Goal: Navigation & Orientation: Find specific page/section

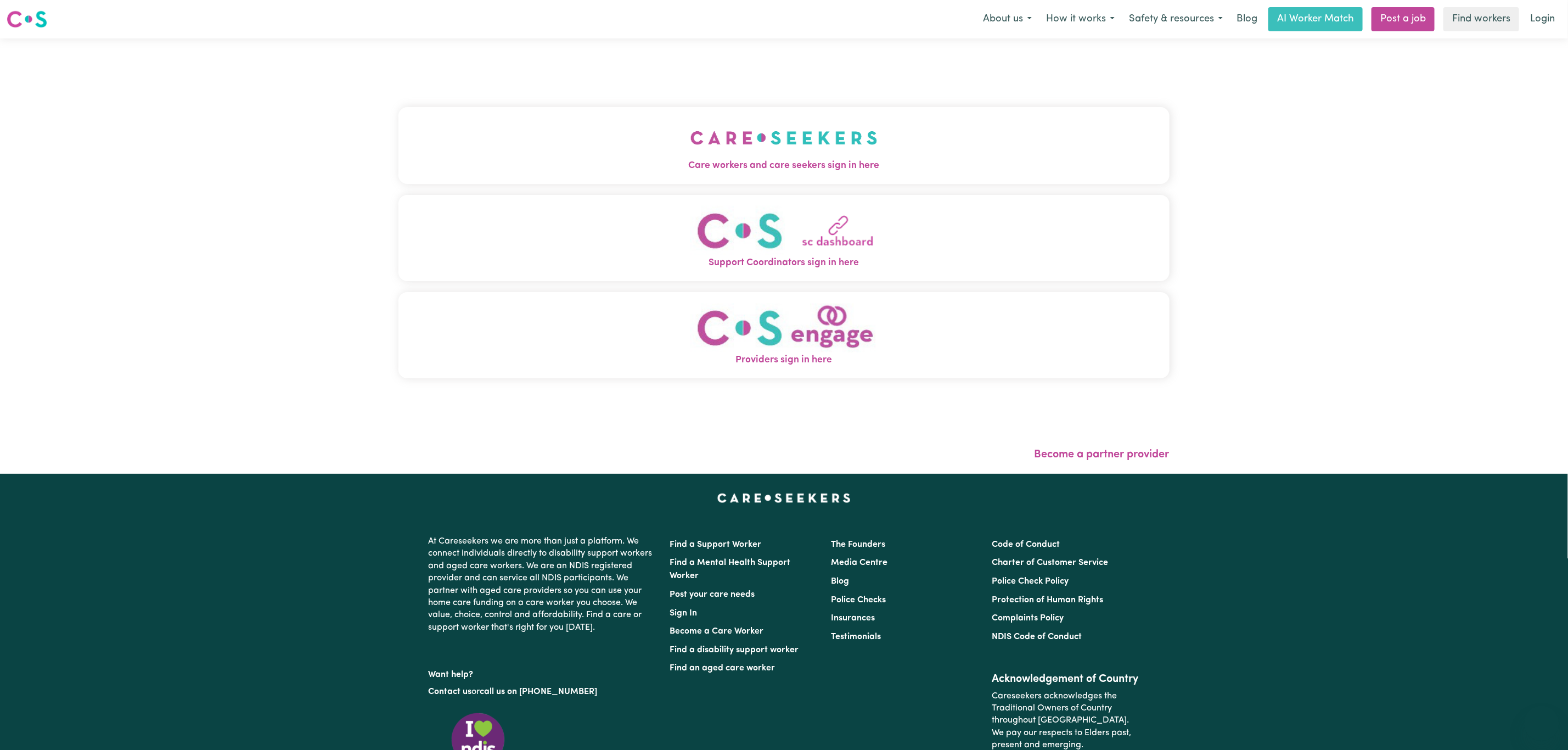
drag, startPoint x: 0, startPoint y: 0, endPoint x: 694, endPoint y: 150, distance: 710.0
click at [694, 150] on img "Care workers and care seekers sign in here" at bounding box center [784, 138] width 187 height 40
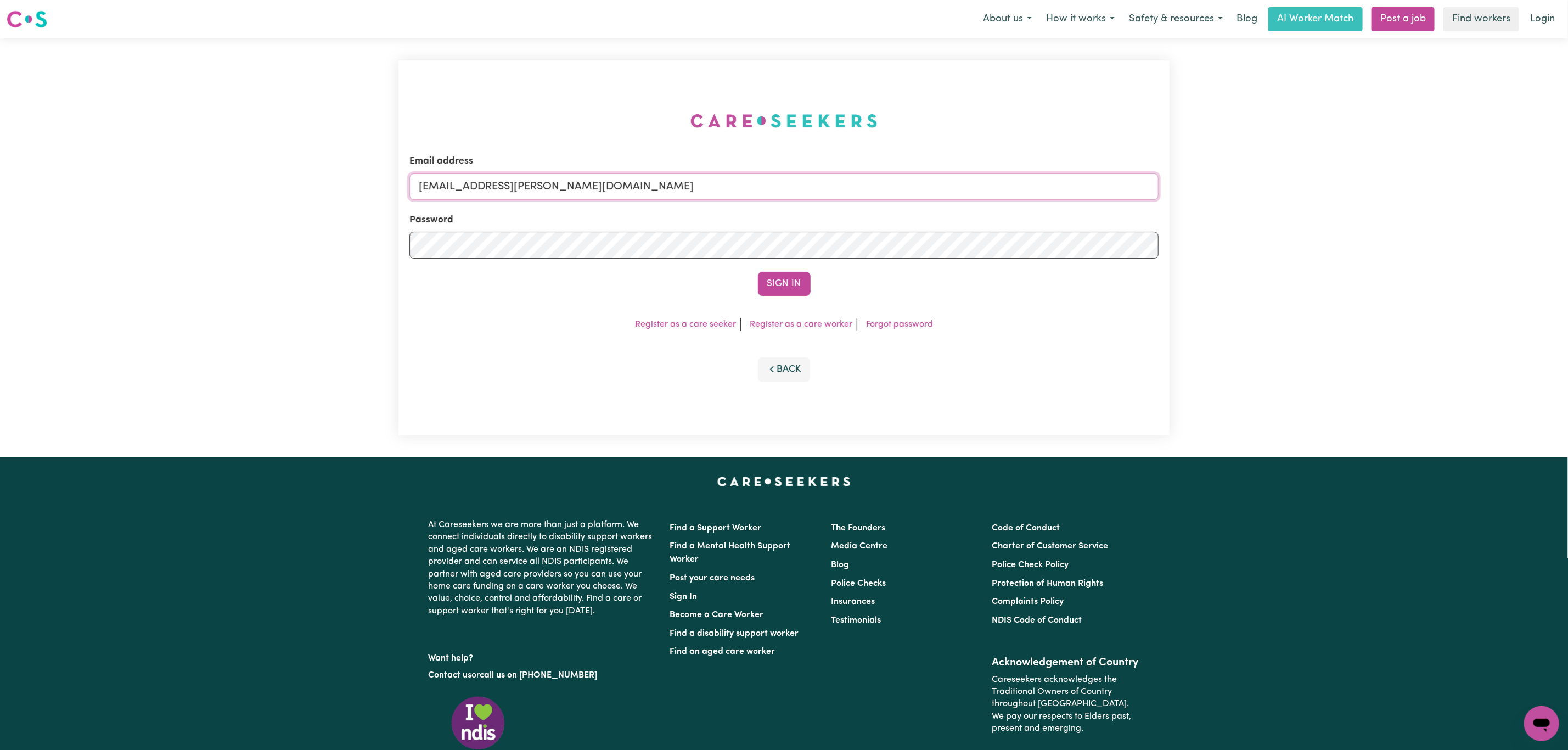
click at [620, 178] on input "superuser~mikayla@careseekers.com.au" at bounding box center [784, 186] width 750 height 26
drag, startPoint x: 478, startPoint y: 191, endPoint x: 852, endPoint y: 146, distance: 376.7
click at [852, 146] on div "Email address superuser~mikayla@careseekers.com.au Password Sign In Register as…" at bounding box center [784, 248] width 771 height 375
type input "superuser~LukeHanna@careseekers.com.au"
click at [758, 272] on button "Sign In" at bounding box center [784, 284] width 53 height 25
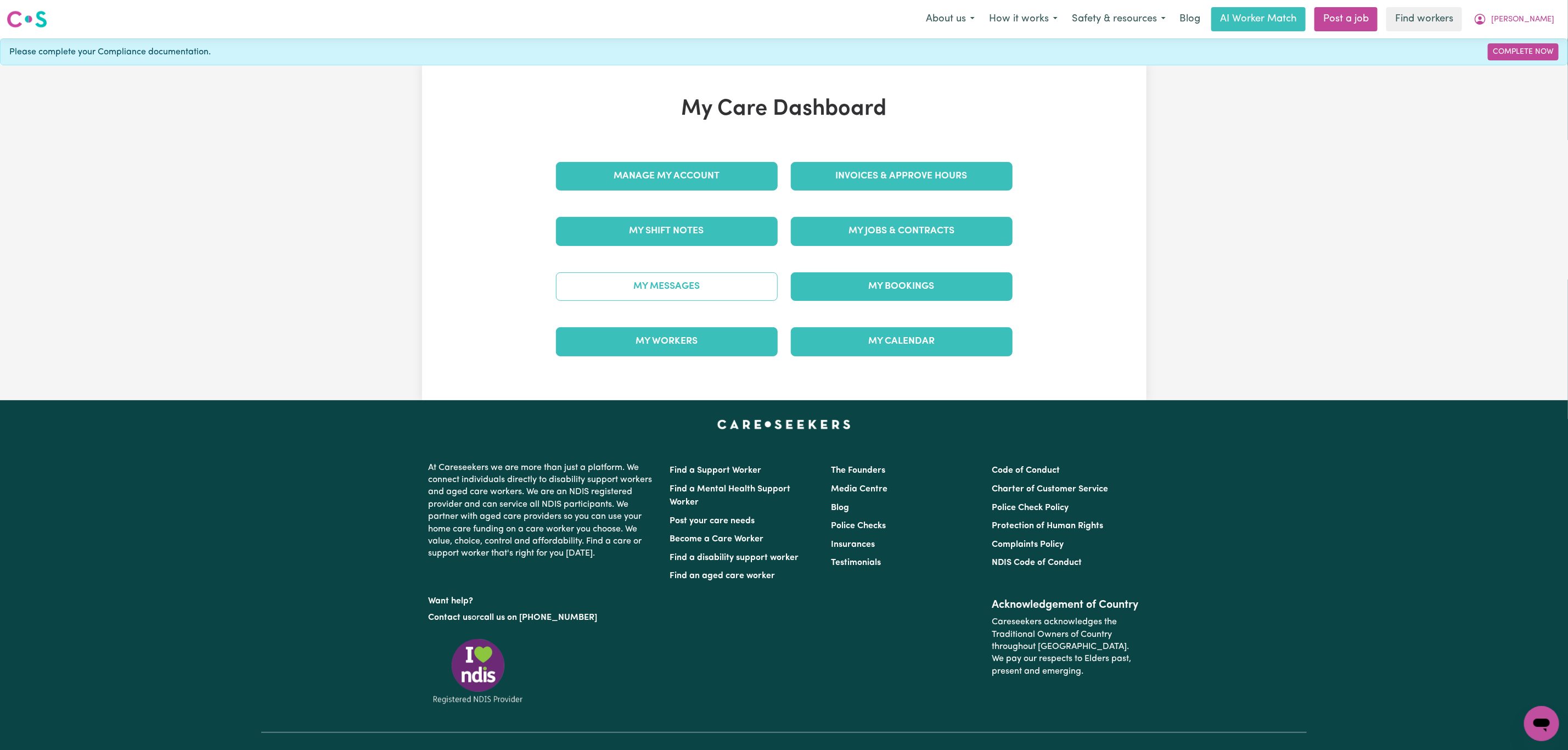
click at [693, 286] on link "My Messages" at bounding box center [667, 286] width 221 height 28
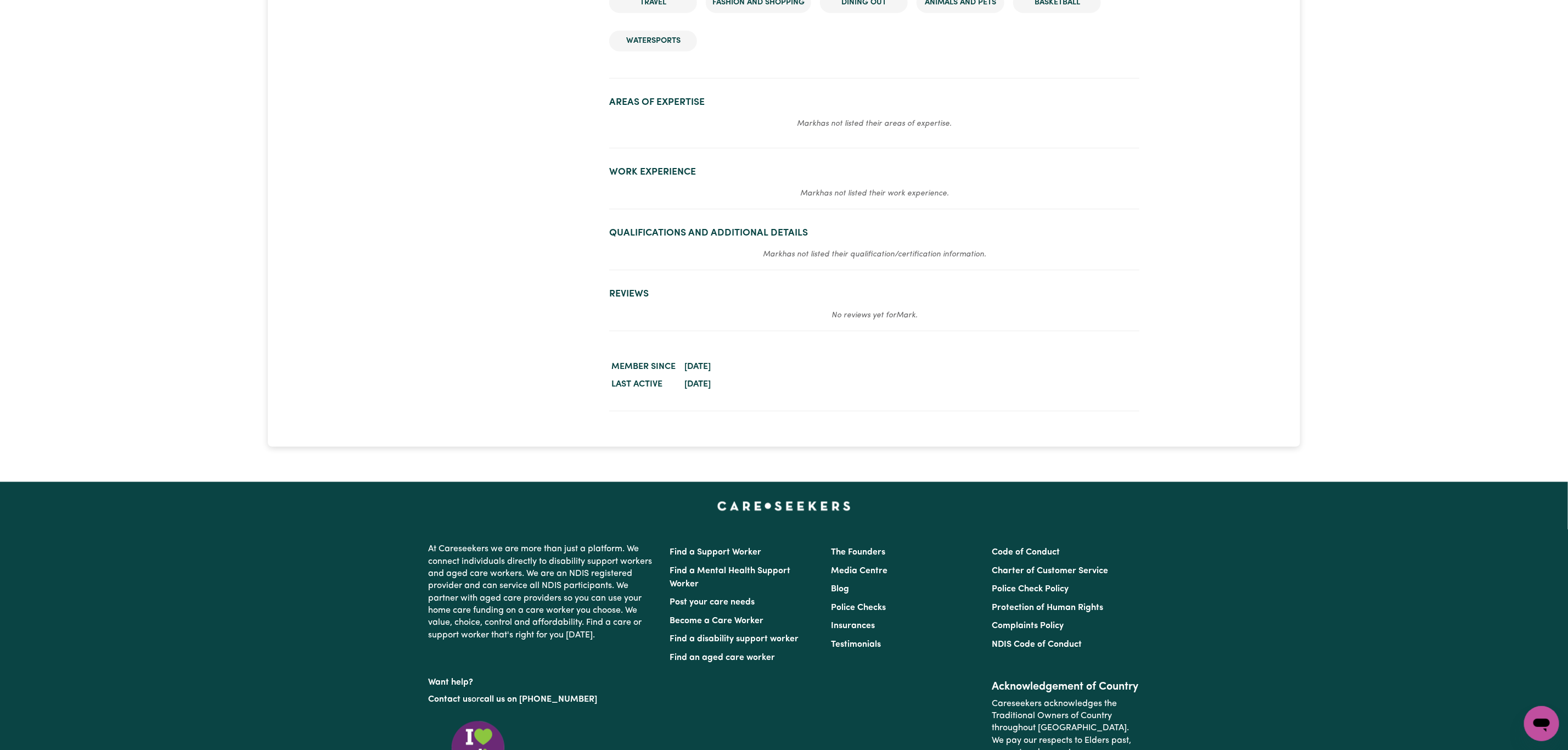
scroll to position [1153, 0]
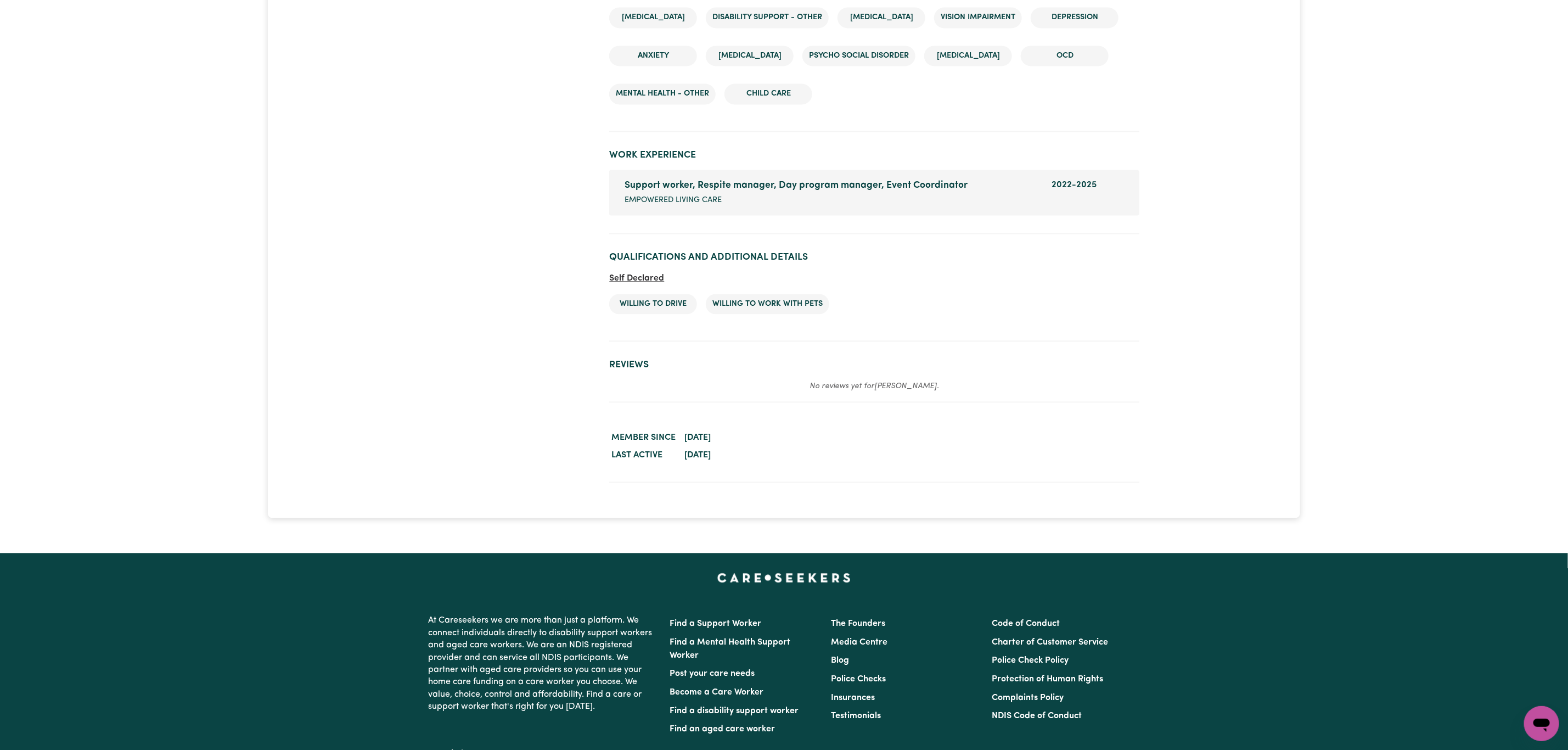
scroll to position [1730, 0]
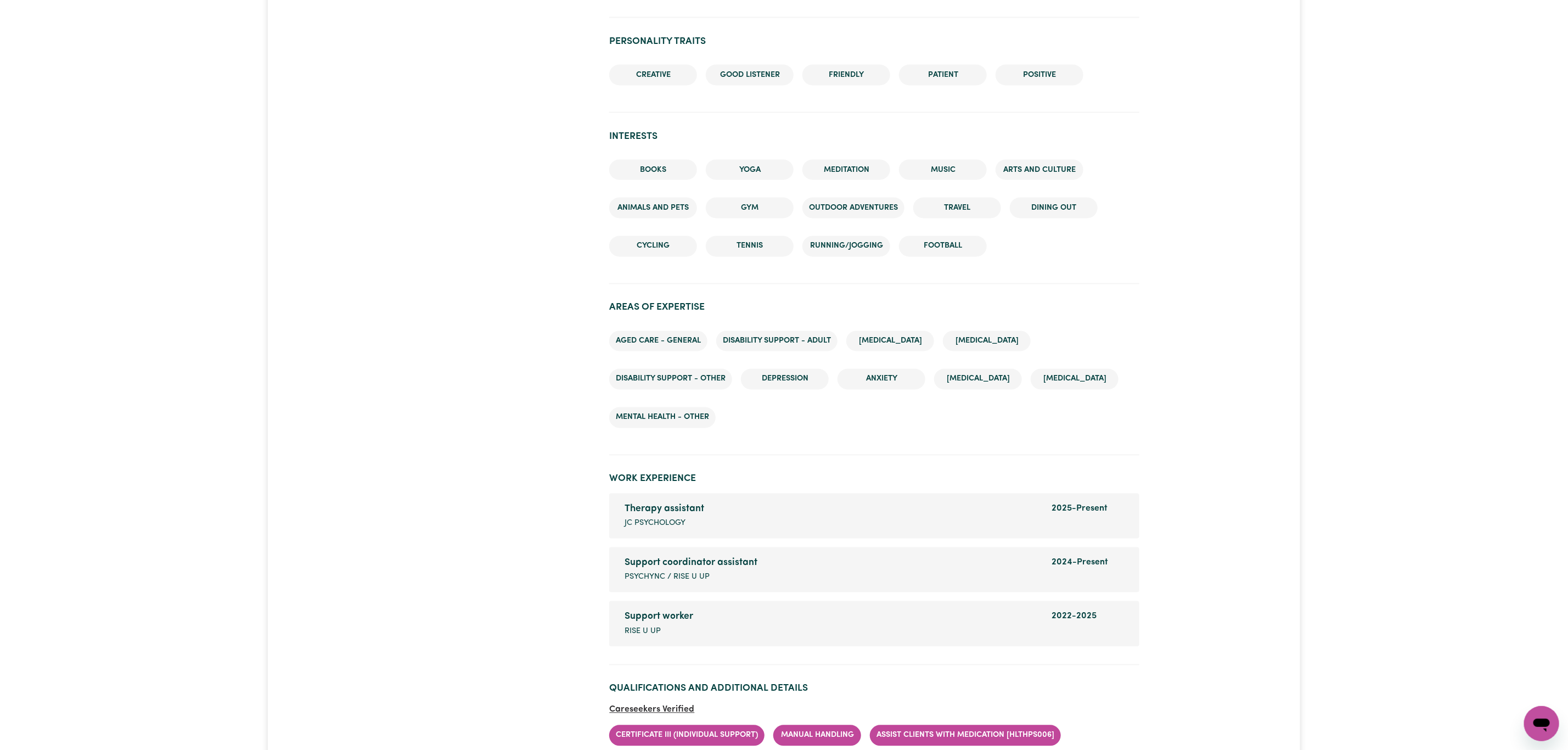
scroll to position [1566, 0]
